Goal: Task Accomplishment & Management: Manage account settings

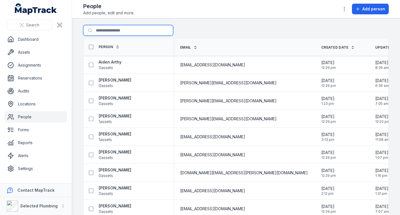
drag, startPoint x: 118, startPoint y: 30, endPoint x: 121, endPoint y: 30, distance: 2.9
click at [118, 30] on input "Search for people" at bounding box center [128, 30] width 90 height 11
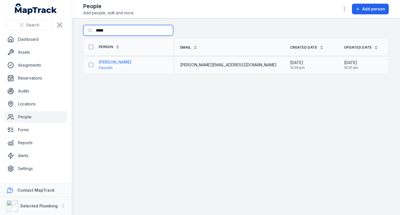
type input "*****"
click at [116, 60] on strong "[PERSON_NAME]" at bounding box center [115, 62] width 33 height 6
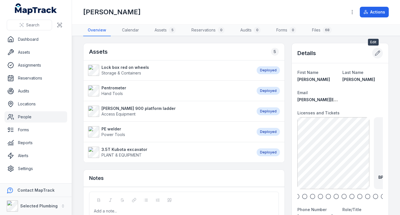
click at [375, 53] on icon at bounding box center [378, 53] width 6 height 6
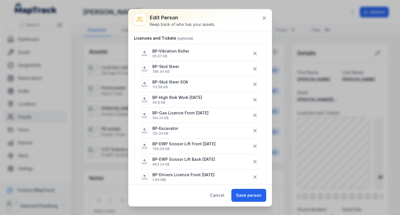
scroll to position [56, 0]
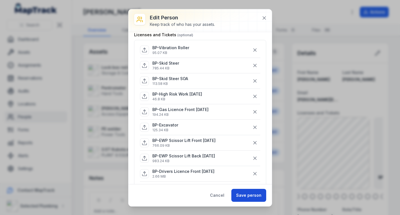
click at [243, 193] on button "Save person" at bounding box center [249, 195] width 35 height 13
